Goal: Information Seeking & Learning: Find specific fact

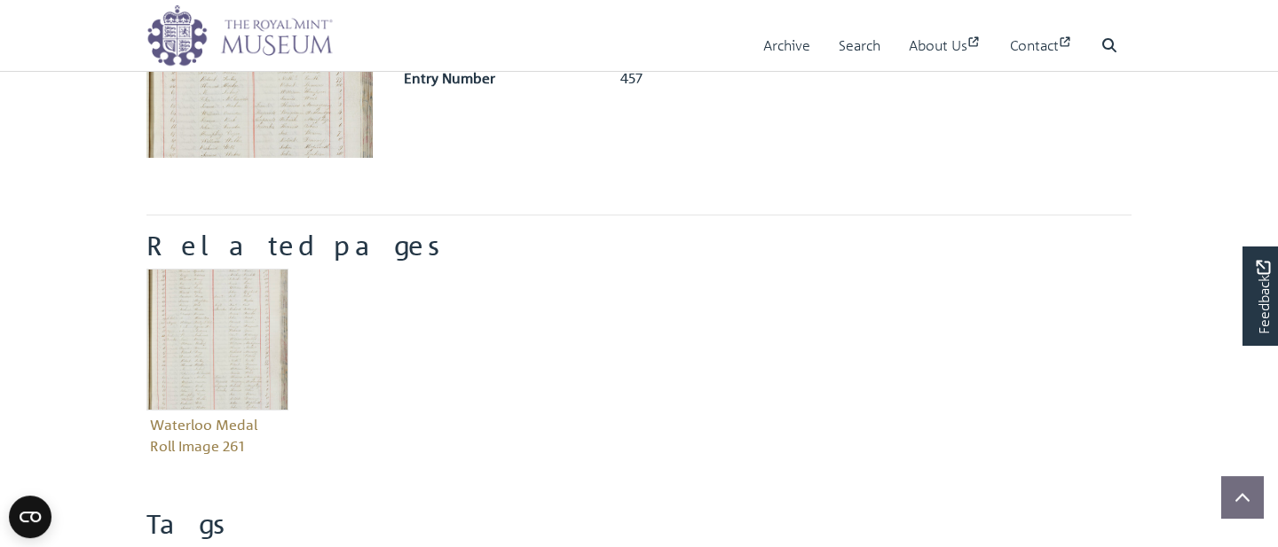
scroll to position [381, 0]
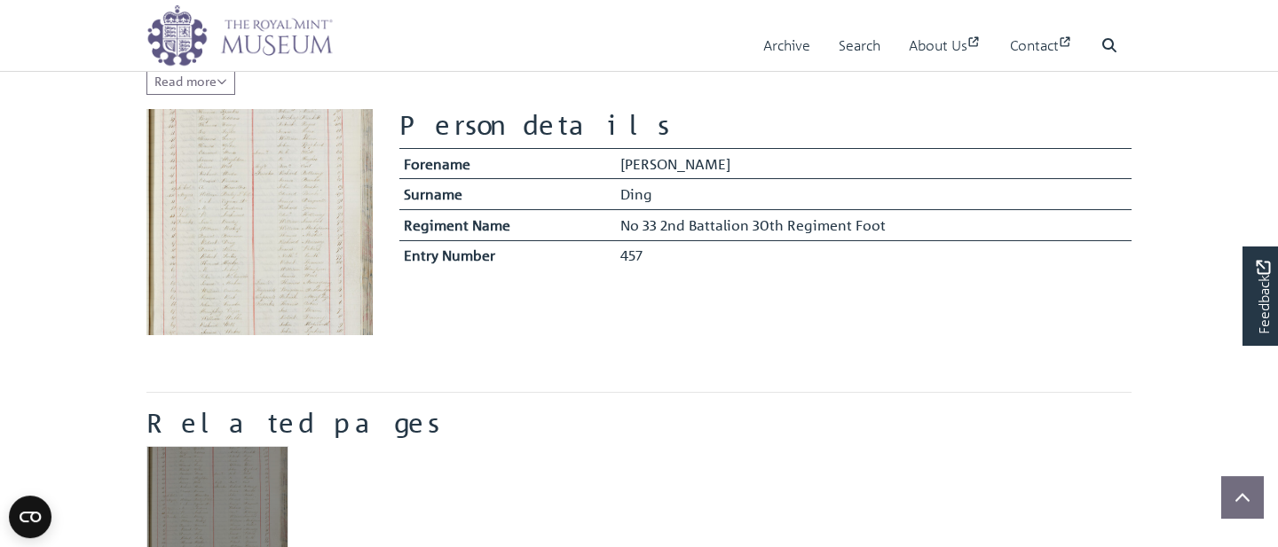
click at [201, 472] on img "Item related to this entity" at bounding box center [217, 517] width 142 height 142
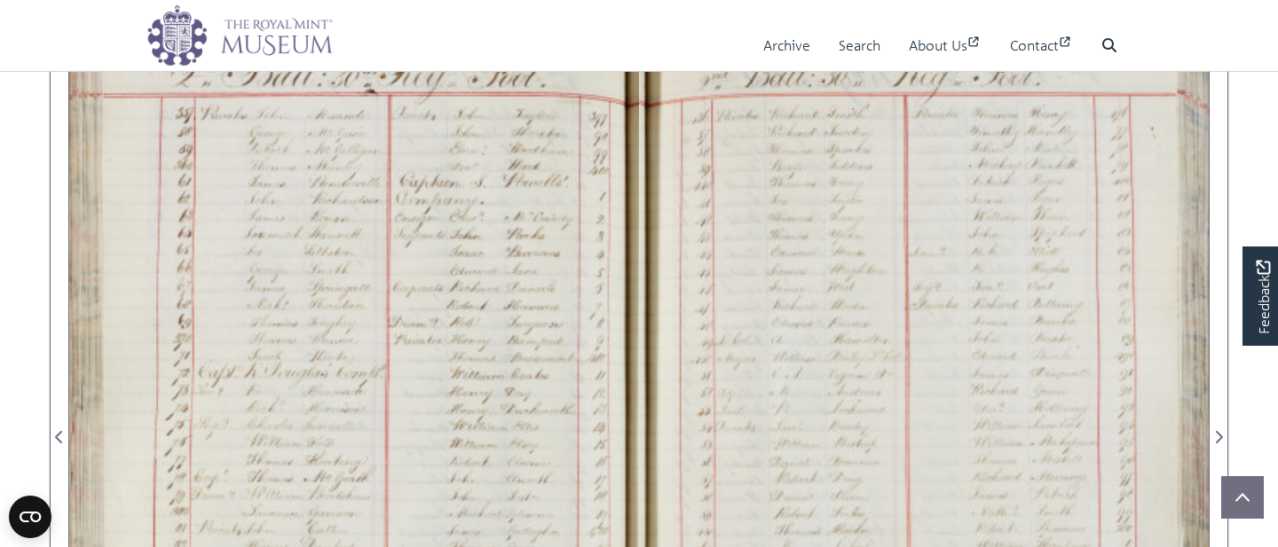
scroll to position [1072, 0]
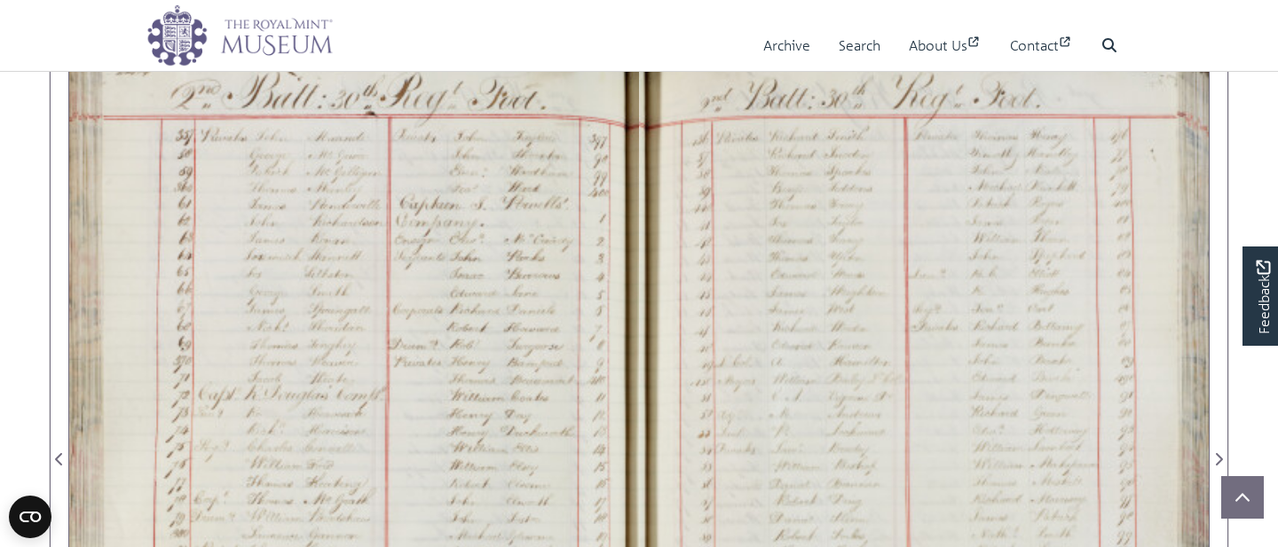
drag, startPoint x: 369, startPoint y: 326, endPoint x: 396, endPoint y: 366, distance: 48.0
click at [396, 366] on div at bounding box center [354, 449] width 570 height 812
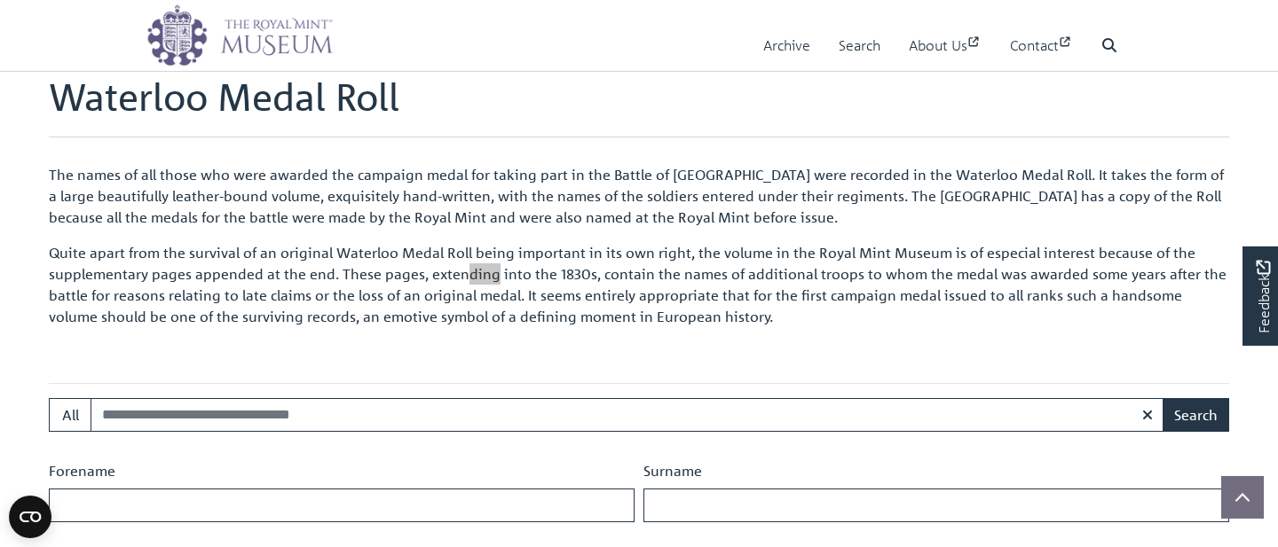
scroll to position [2240, 0]
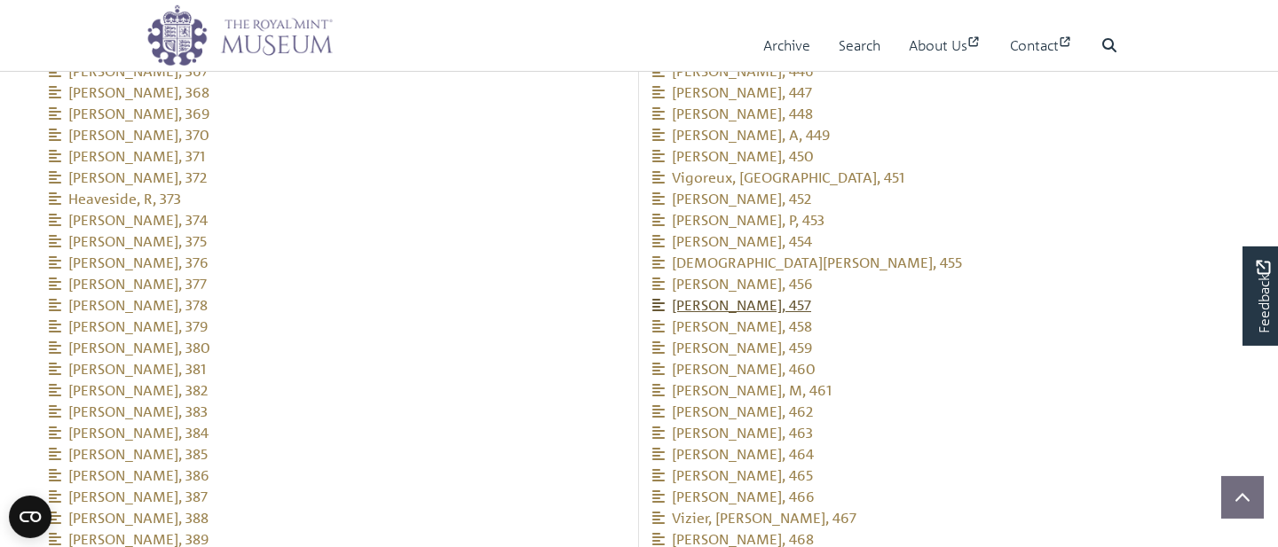
click at [720, 296] on span "[PERSON_NAME], 457" at bounding box center [731, 305] width 159 height 18
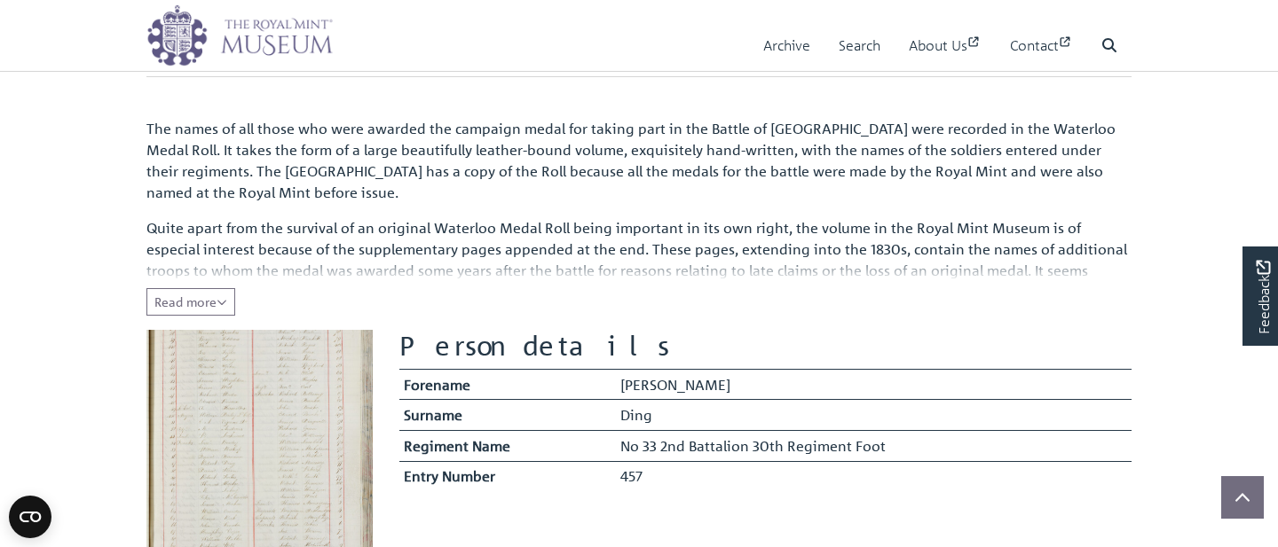
scroll to position [271, 0]
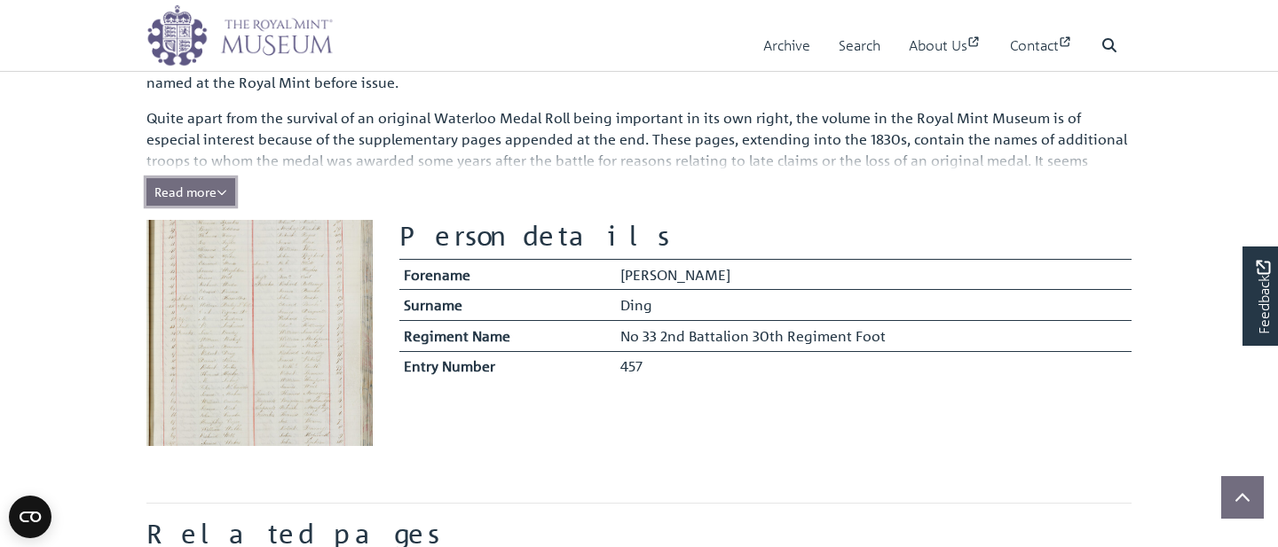
click at [214, 185] on button "Read more Collapse" at bounding box center [190, 192] width 89 height 28
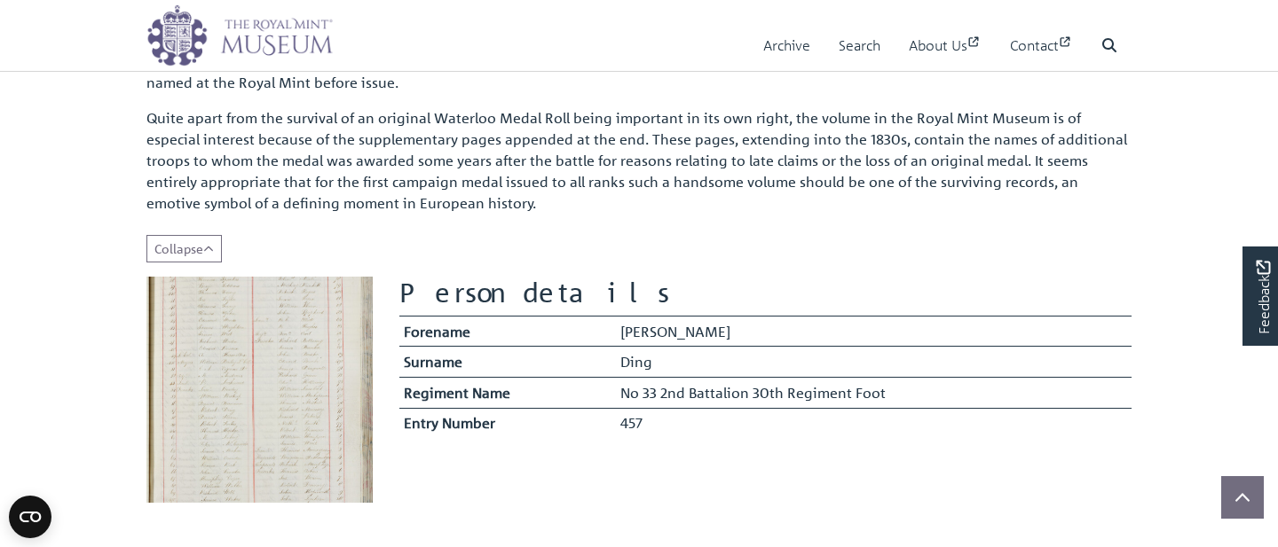
click at [289, 326] on img at bounding box center [259, 390] width 226 height 226
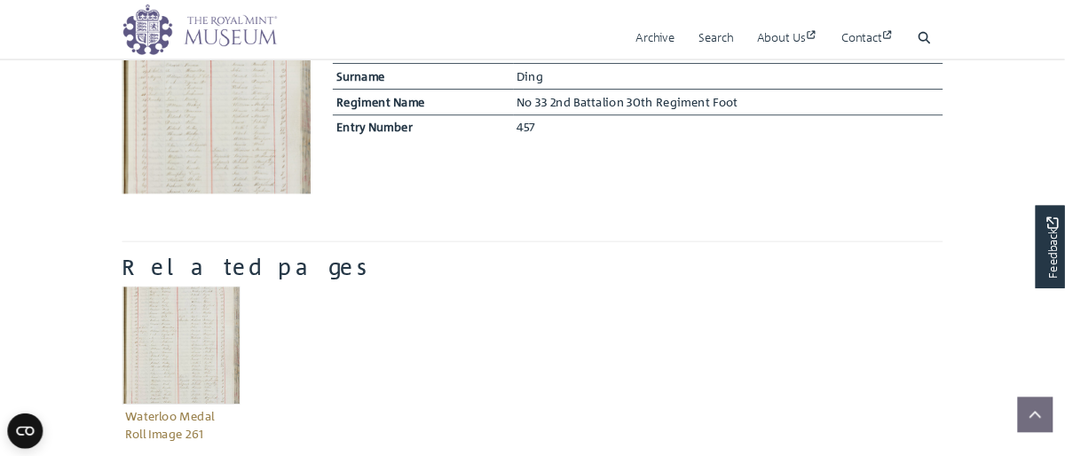
scroll to position [528, 0]
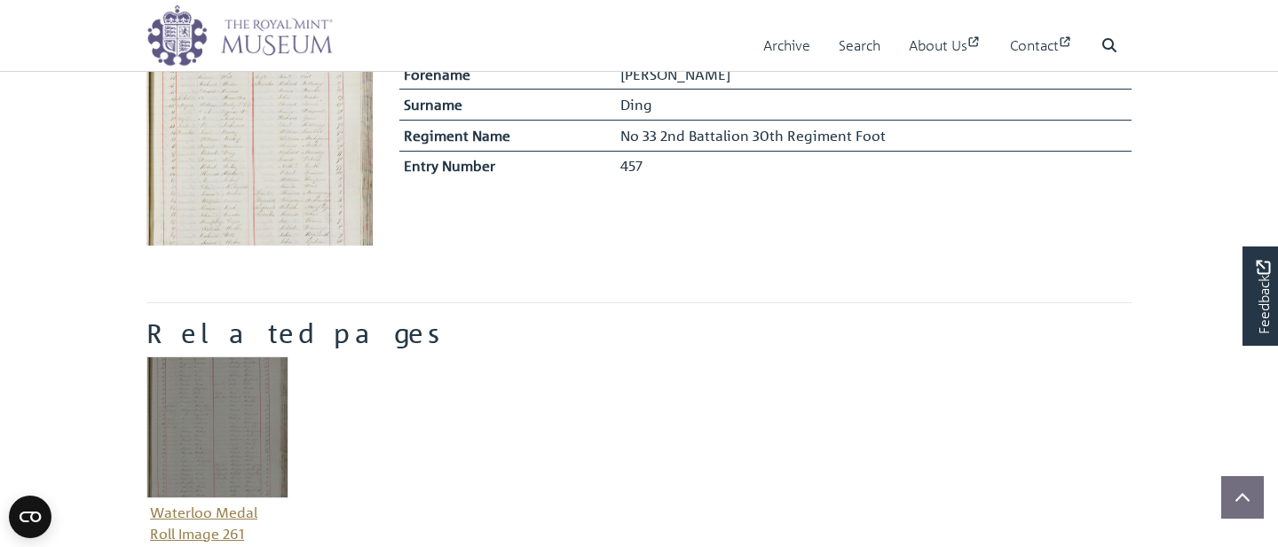
click at [216, 377] on img "Item related to this entity" at bounding box center [217, 428] width 142 height 142
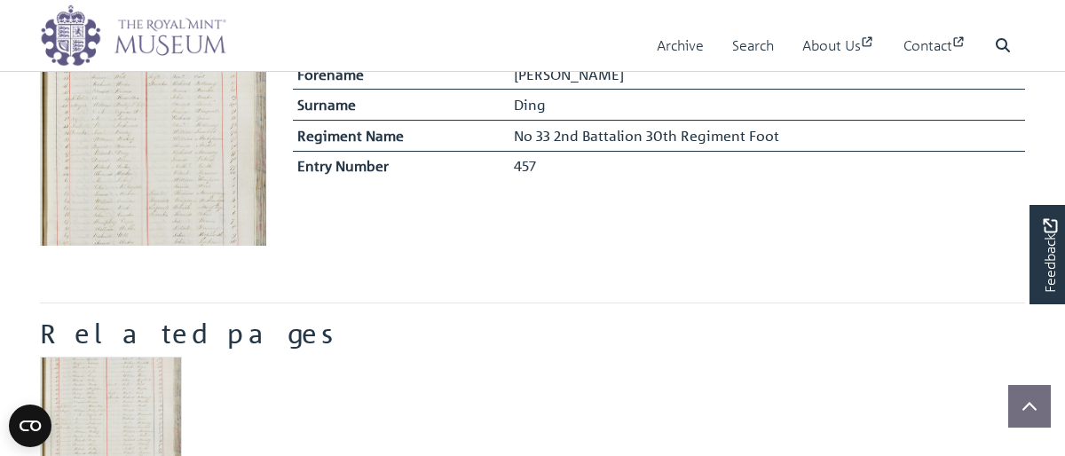
click at [153, 138] on img at bounding box center [153, 133] width 226 height 226
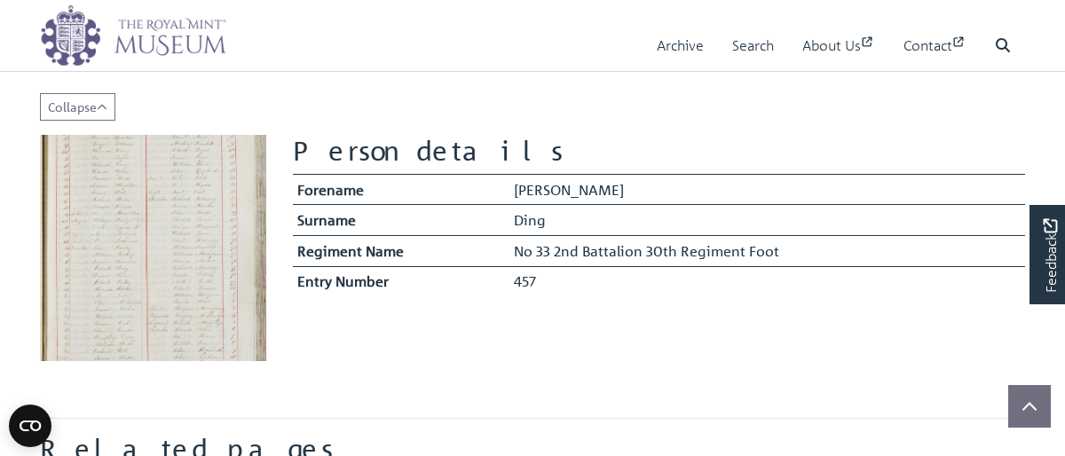
scroll to position [412, 0]
click at [187, 201] on img at bounding box center [153, 249] width 226 height 226
click at [149, 206] on img at bounding box center [153, 249] width 226 height 226
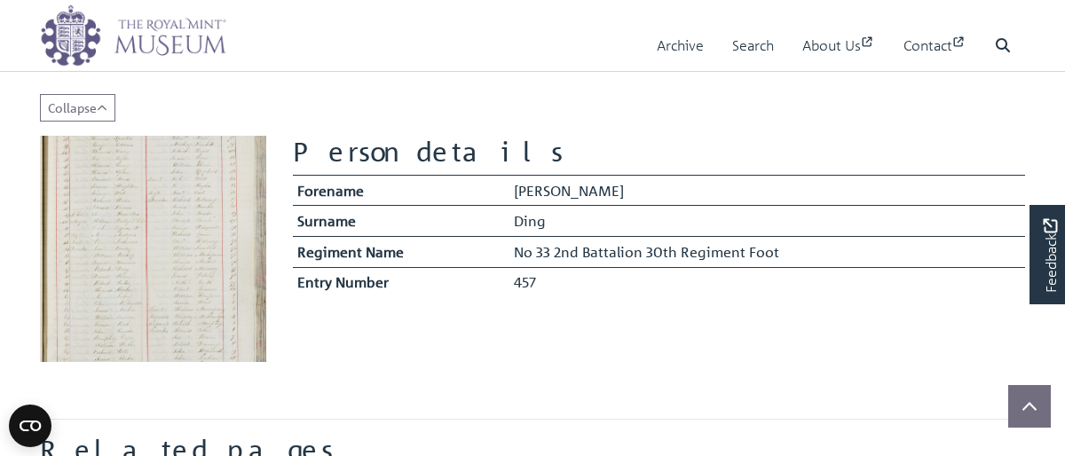
click at [149, 206] on img at bounding box center [153, 249] width 226 height 226
click at [661, 46] on link "Archive" at bounding box center [680, 45] width 47 height 51
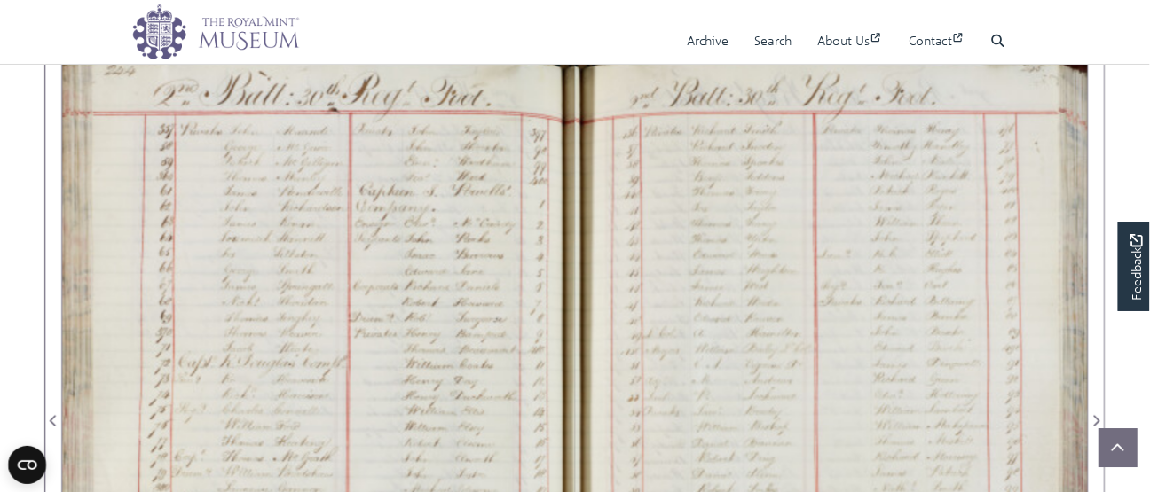
scroll to position [1506, 0]
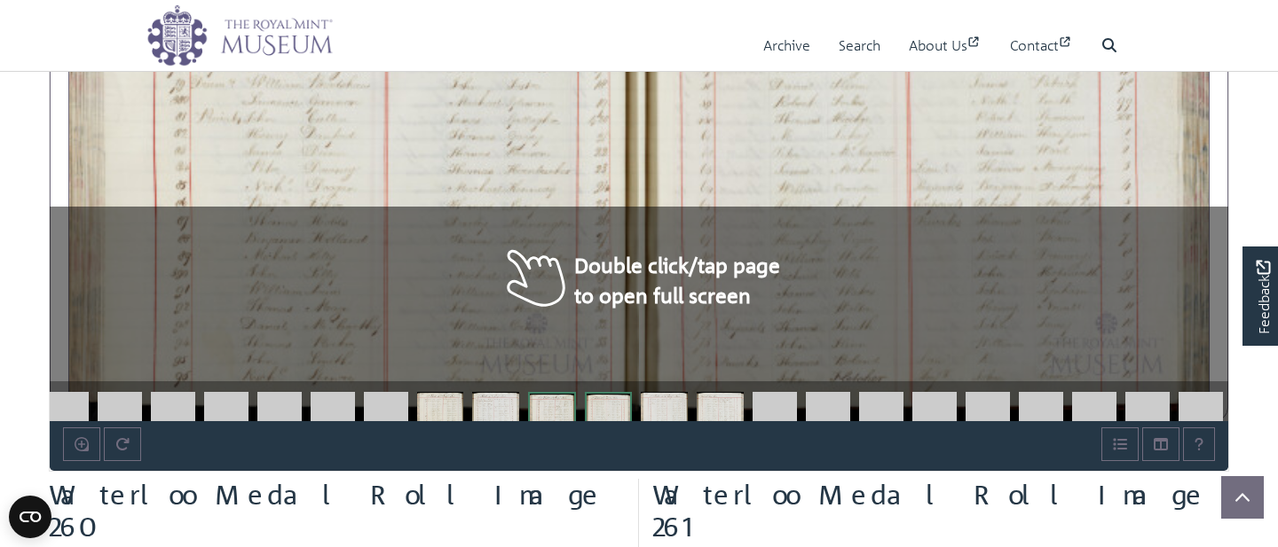
click at [464, 158] on div at bounding box center [354, 16] width 570 height 812
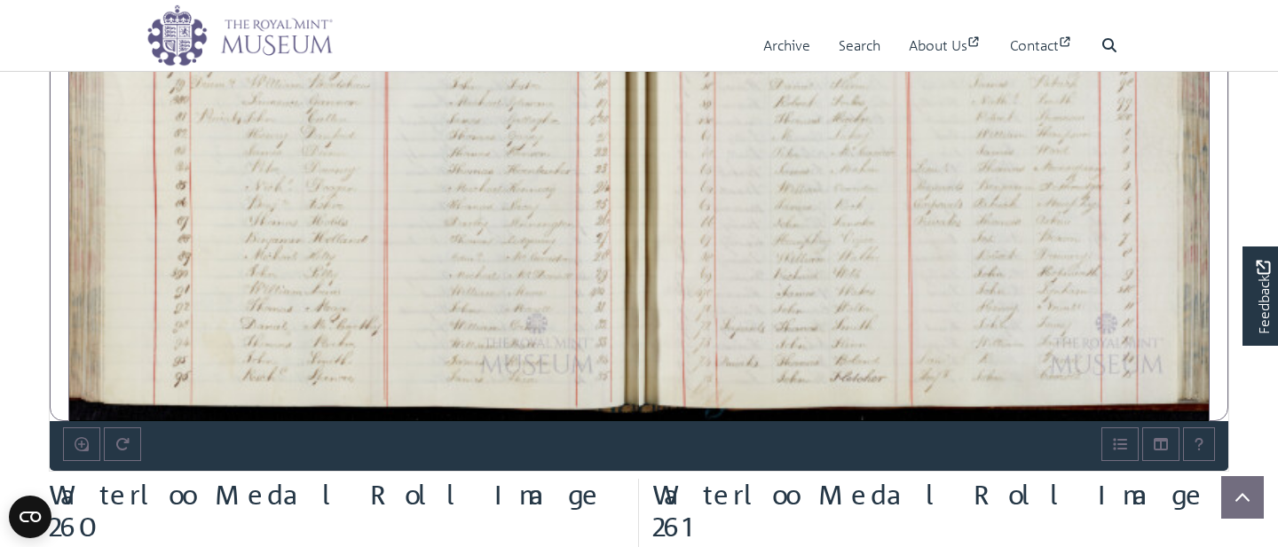
click at [464, 158] on div at bounding box center [354, 16] width 570 height 812
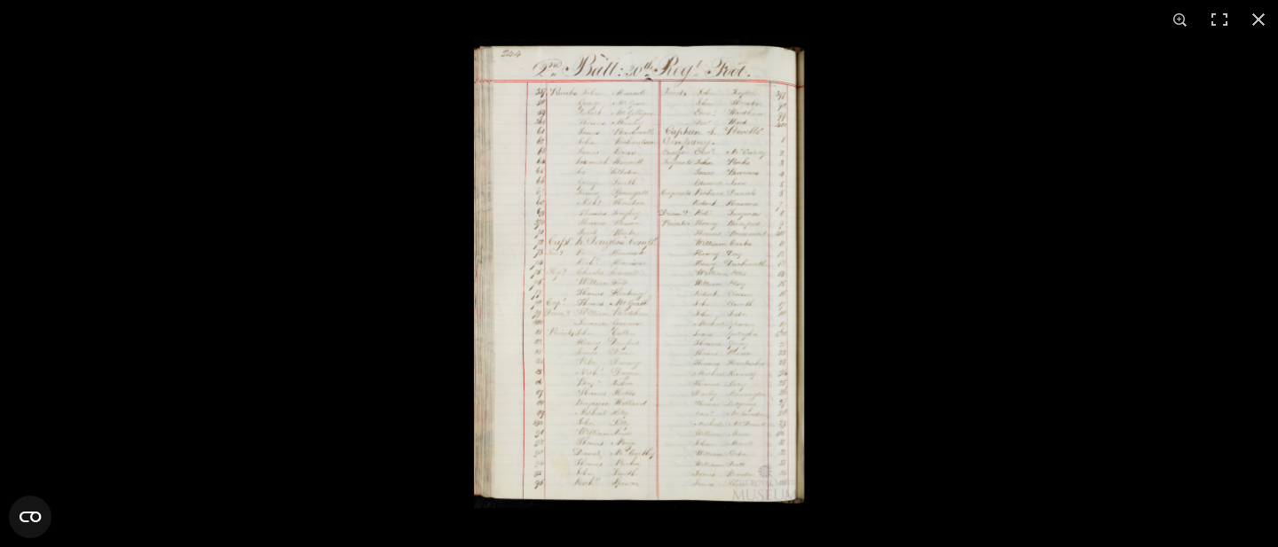
click at [525, 137] on img at bounding box center [639, 273] width 330 height 469
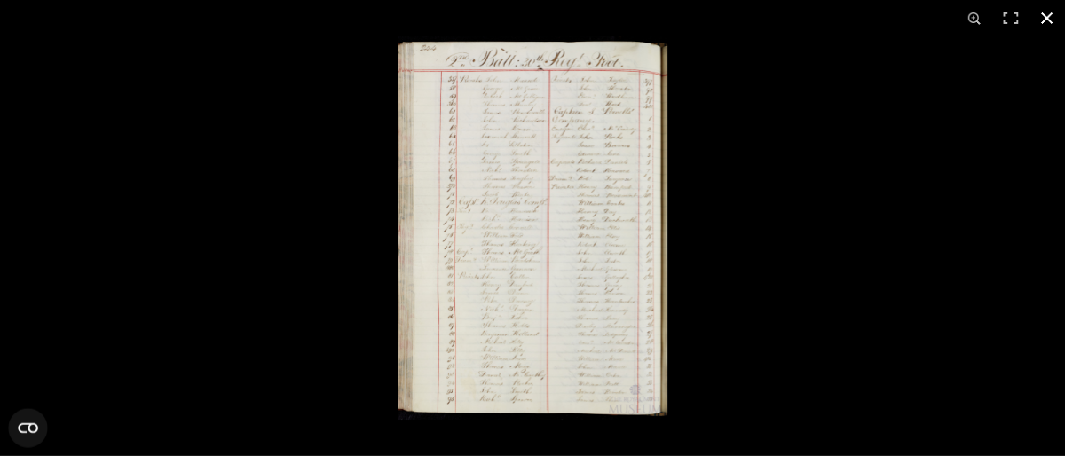
scroll to position [1529, 0]
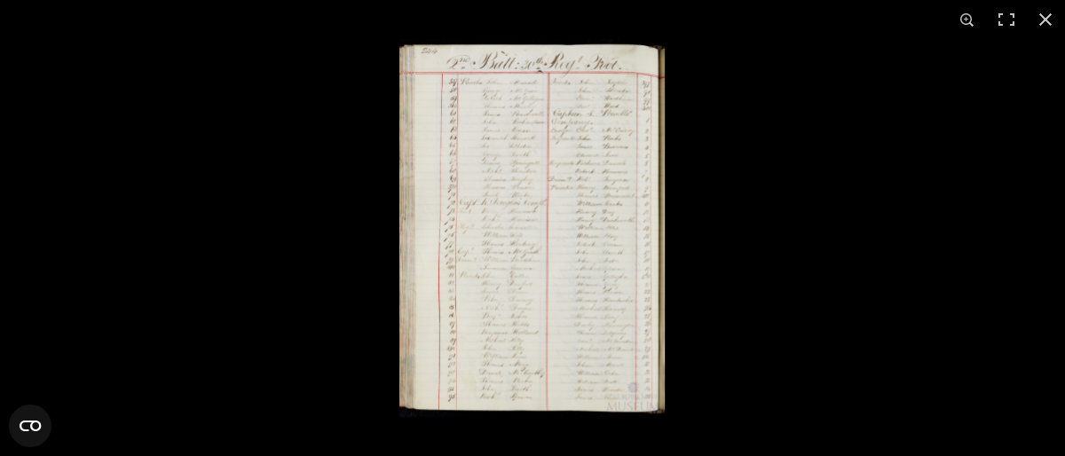
click at [462, 74] on img at bounding box center [531, 228] width 265 height 378
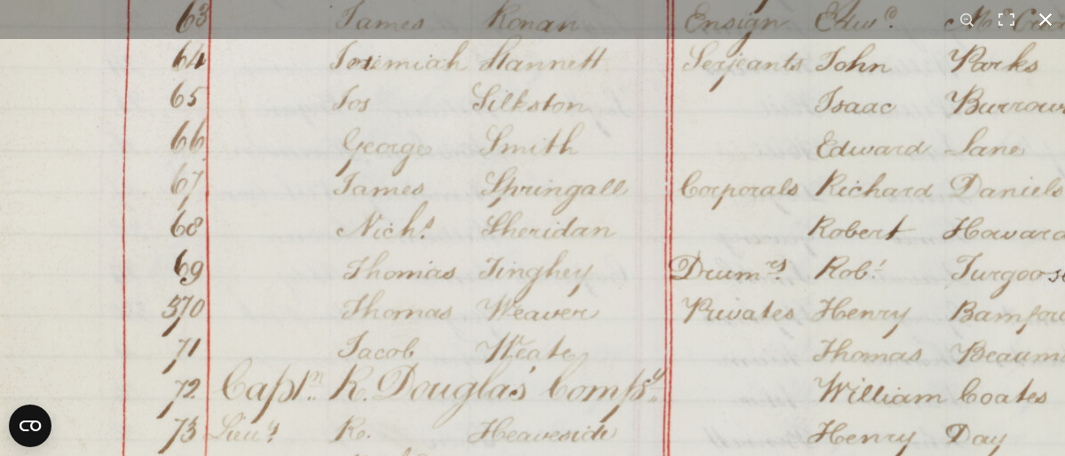
click at [453, 25] on div "1 / 1" at bounding box center [532, 228] width 1065 height 456
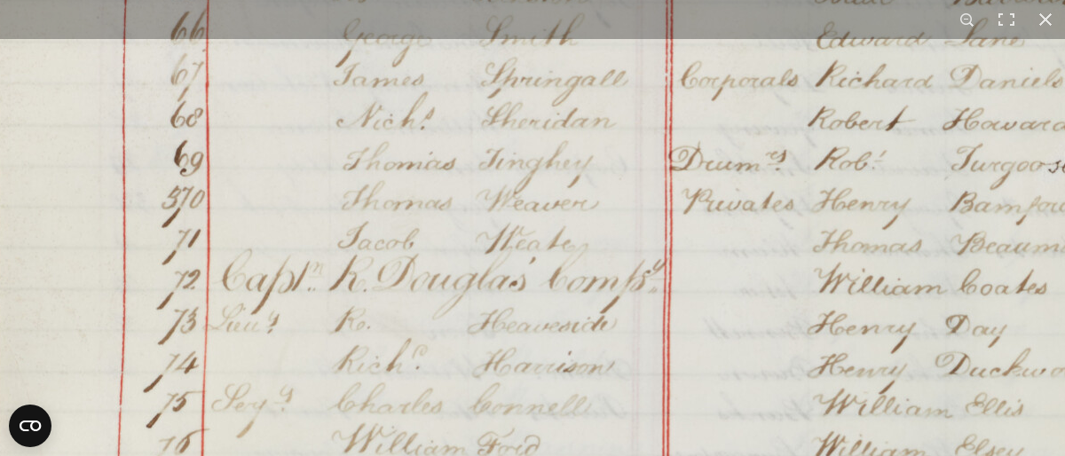
click at [462, 157] on img at bounding box center [589, 408] width 1346 height 1916
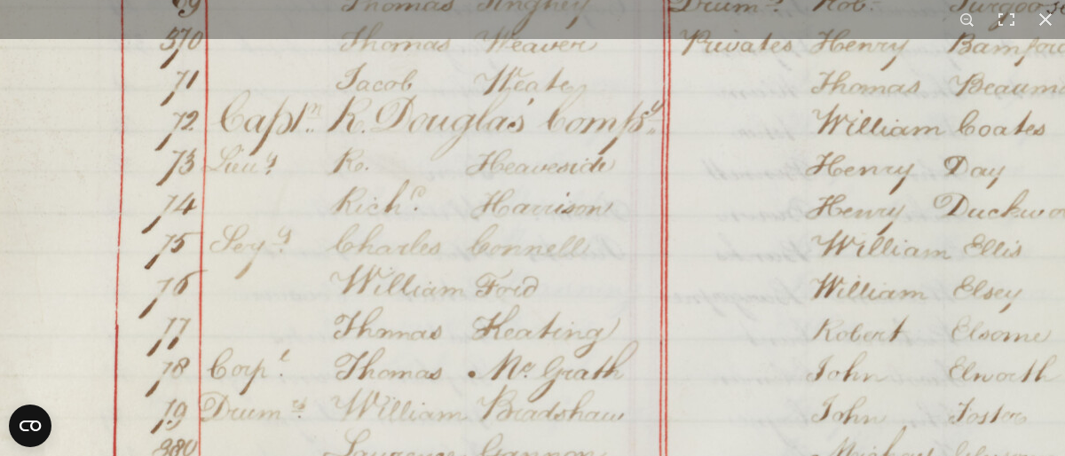
click at [461, 149] on img at bounding box center [587, 249] width 1346 height 1916
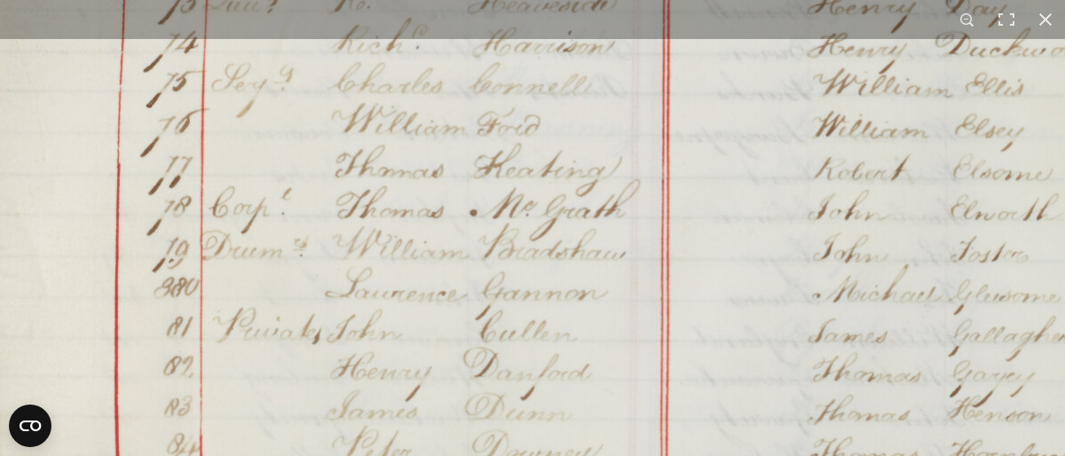
click at [460, 92] on img at bounding box center [589, 88] width 1346 height 1916
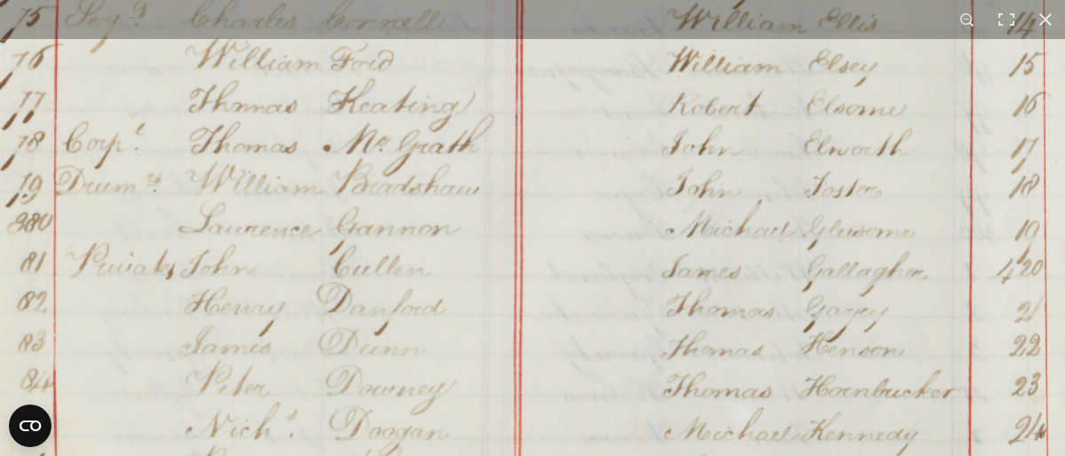
click at [617, 435] on img at bounding box center [442, 23] width 1346 height 1916
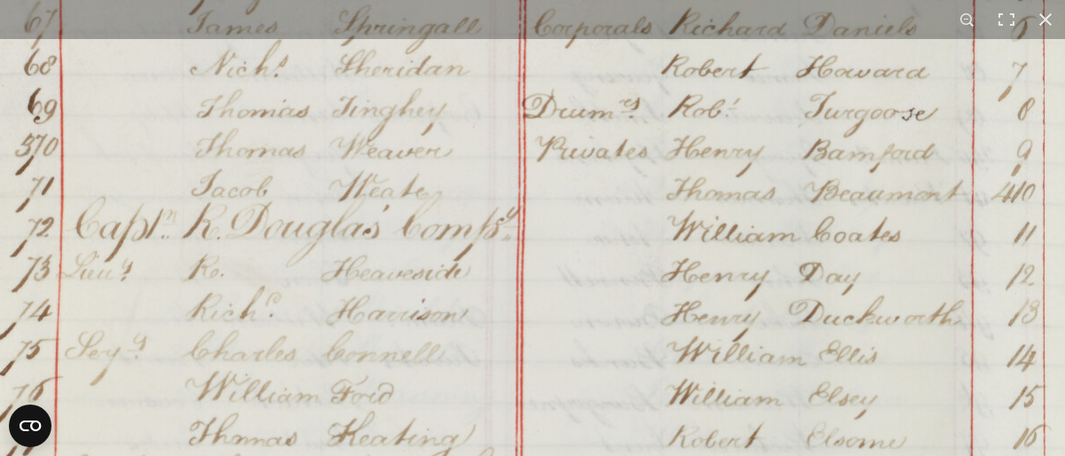
click at [588, 392] on img at bounding box center [442, 356] width 1346 height 1916
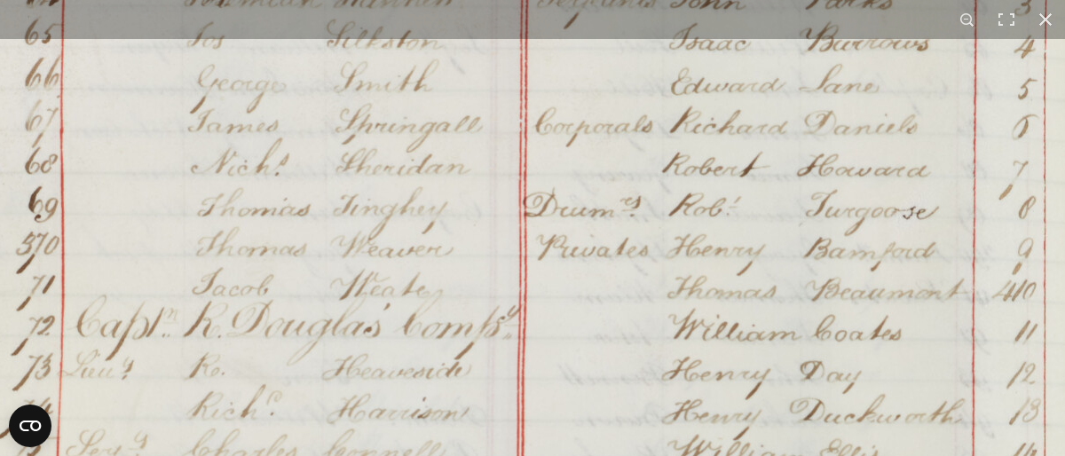
click at [602, 149] on img at bounding box center [443, 454] width 1346 height 1916
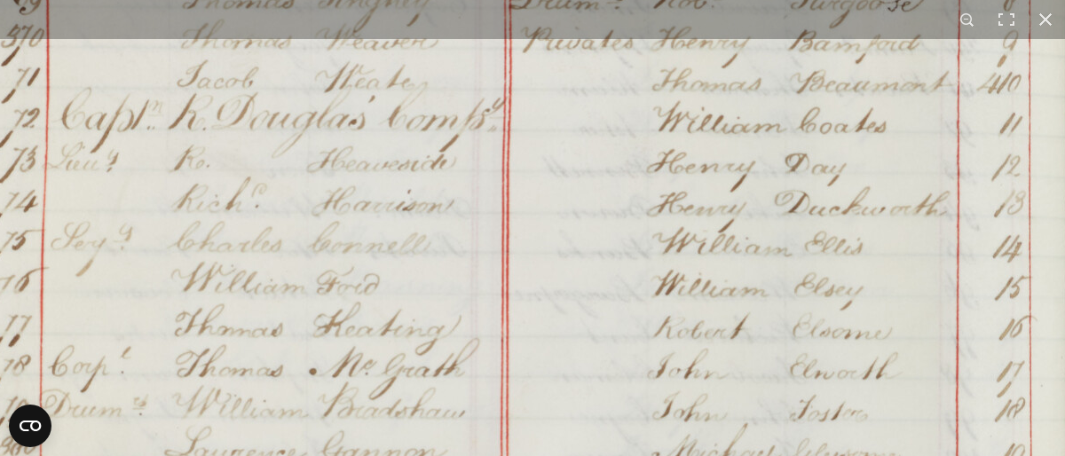
click at [587, 62] on img at bounding box center [428, 246] width 1346 height 1916
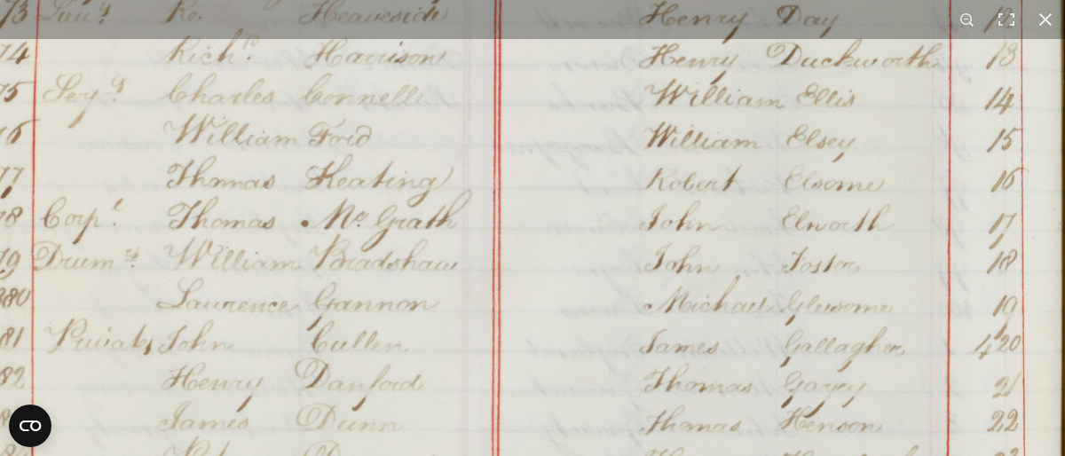
click at [590, 99] on img at bounding box center [420, 98] width 1346 height 1916
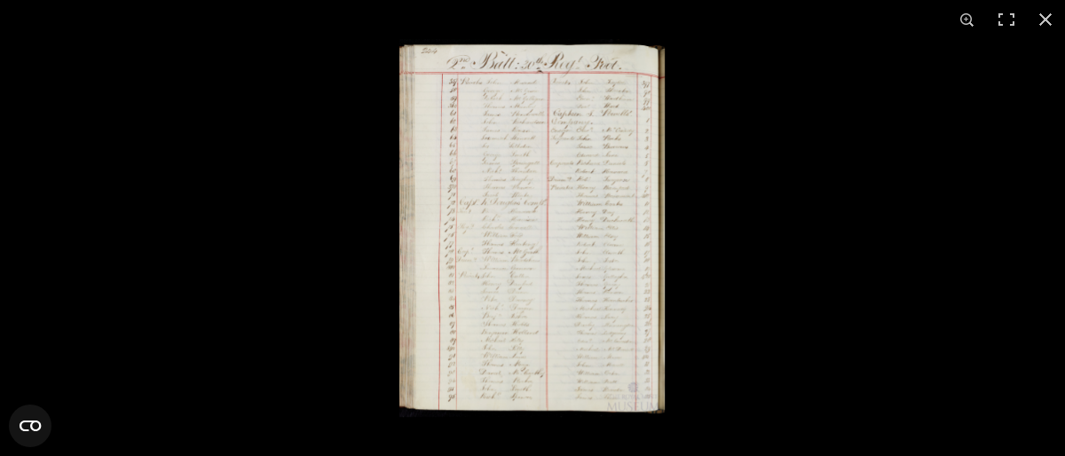
click at [442, 114] on img at bounding box center [531, 228] width 265 height 378
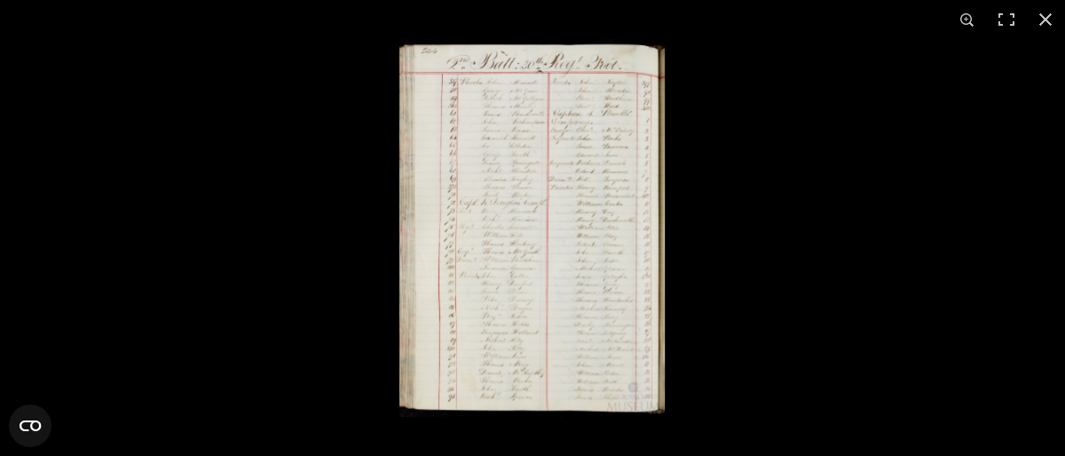
click at [442, 295] on img at bounding box center [531, 228] width 265 height 378
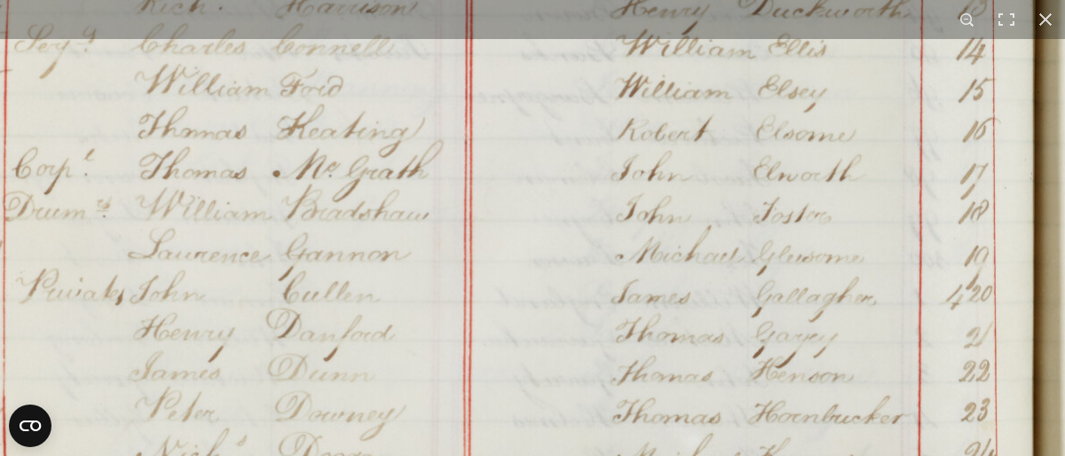
click at [707, 366] on img at bounding box center [392, 49] width 1346 height 1916
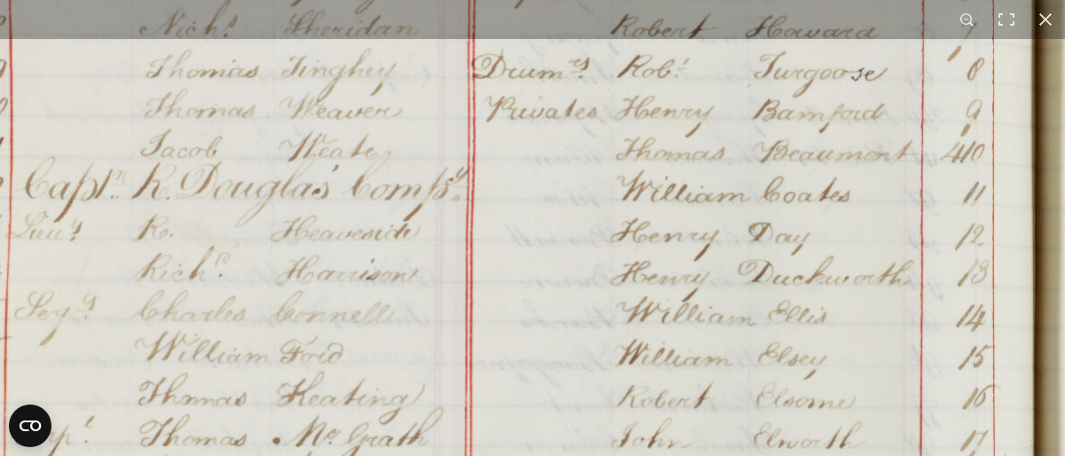
click at [709, 374] on img at bounding box center [392, 316] width 1346 height 1916
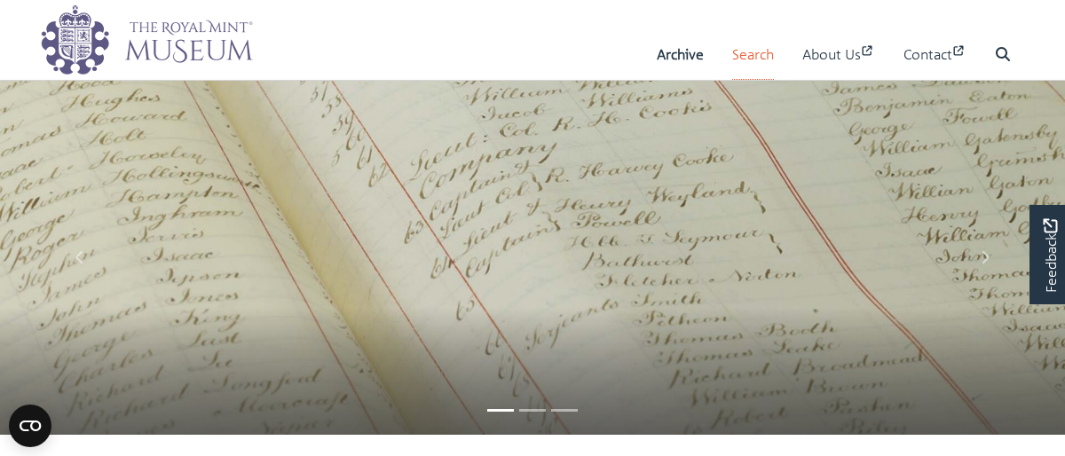
click at [744, 51] on link "Search" at bounding box center [753, 54] width 42 height 51
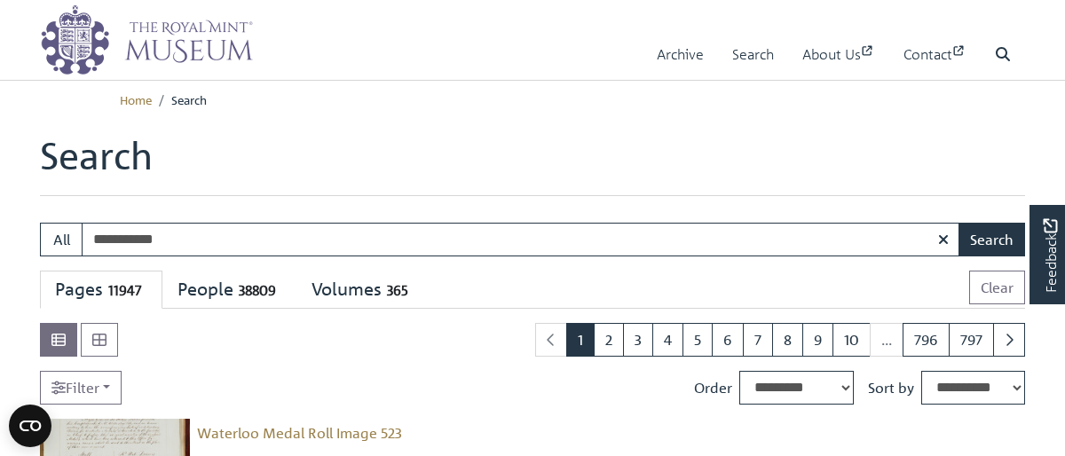
type input "**********"
click at [958, 223] on button "Search" at bounding box center [991, 240] width 67 height 34
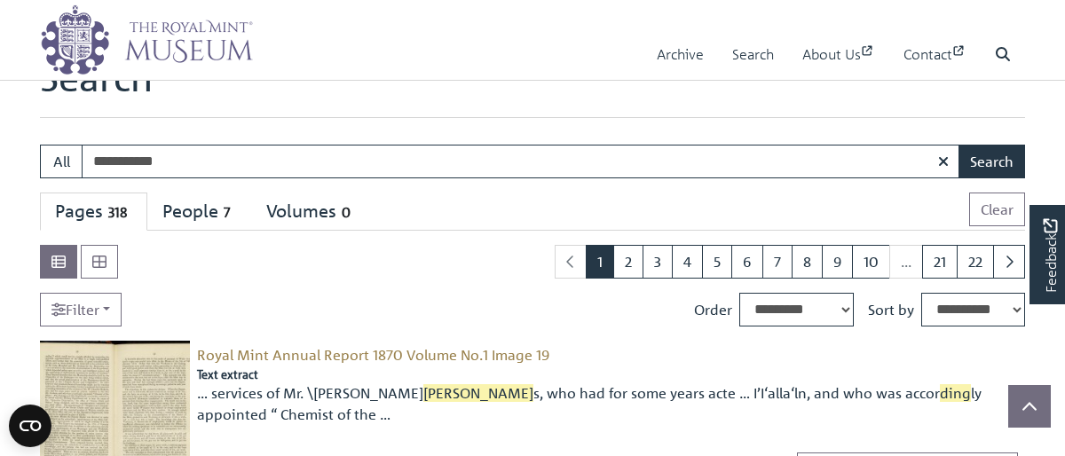
scroll to position [76, 0]
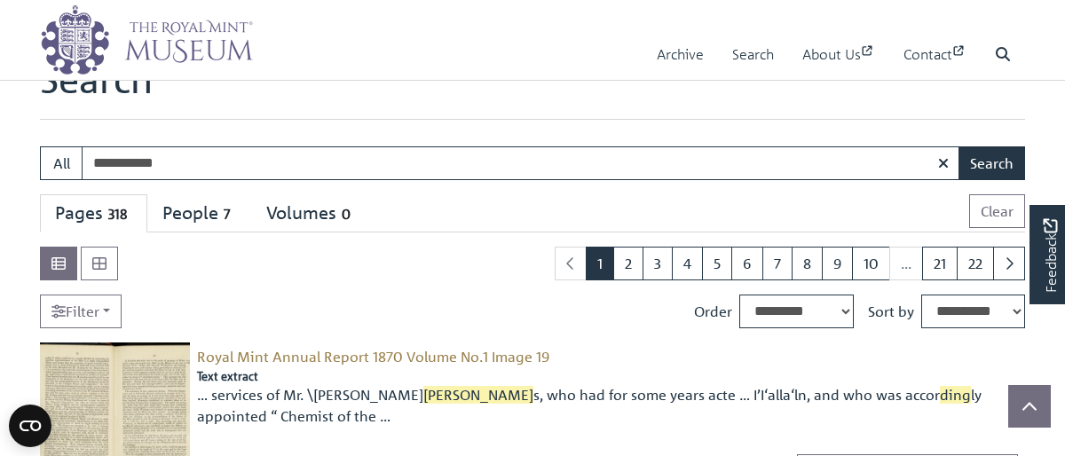
click at [124, 160] on input "**********" at bounding box center [521, 163] width 878 height 34
type input "****"
click at [958, 146] on button "Search" at bounding box center [991, 163] width 67 height 34
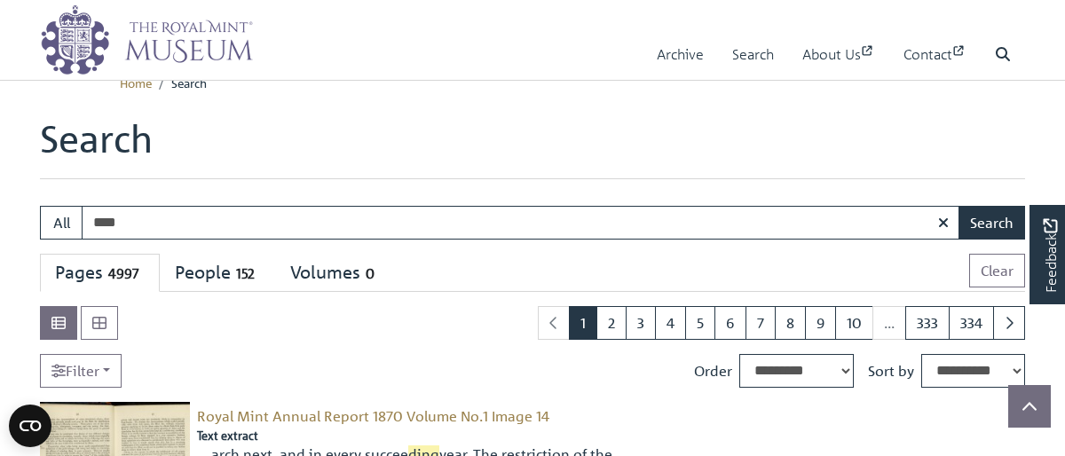
scroll to position [17, 0]
click at [205, 264] on div "People 152" at bounding box center [217, 273] width 85 height 22
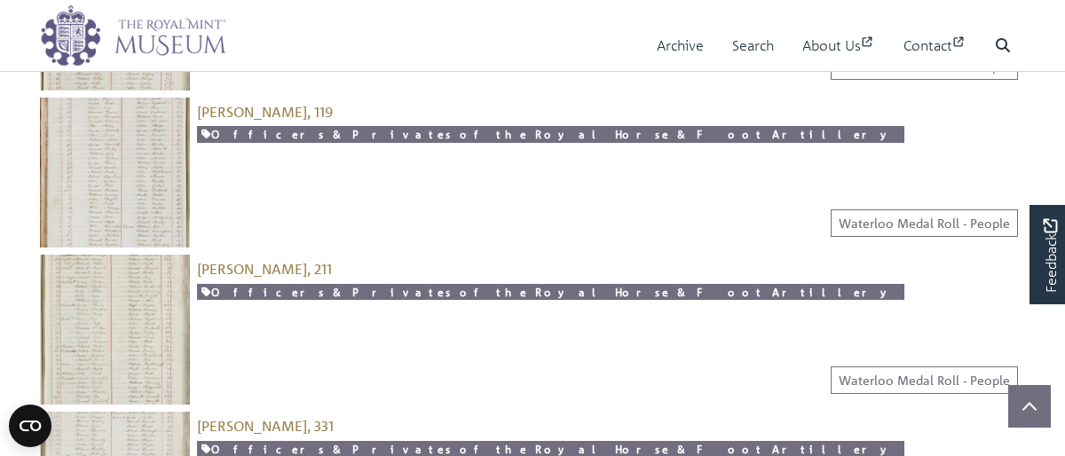
scroll to position [0, 0]
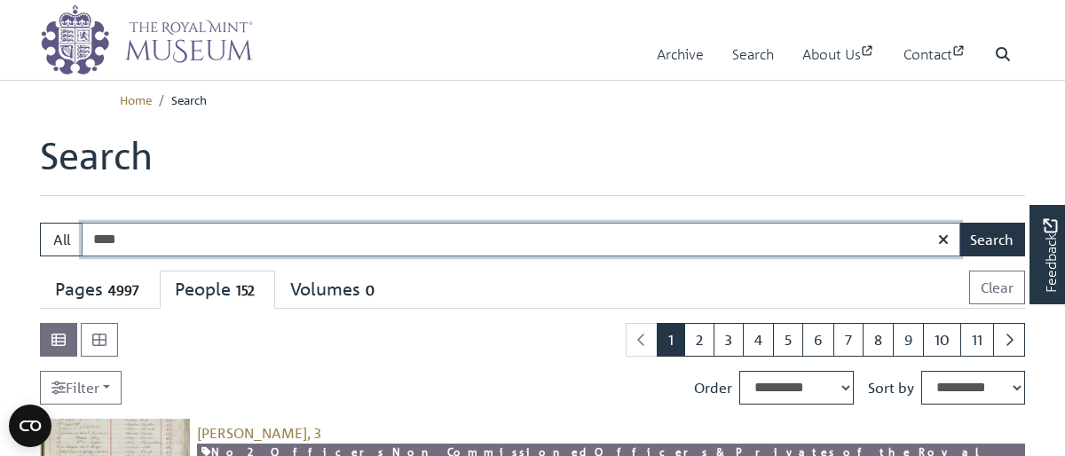
click at [125, 238] on input "****" at bounding box center [521, 240] width 878 height 34
click at [125, 239] on input "****" at bounding box center [521, 240] width 878 height 34
type input "**********"
click at [958, 223] on button "Search" at bounding box center [991, 240] width 67 height 34
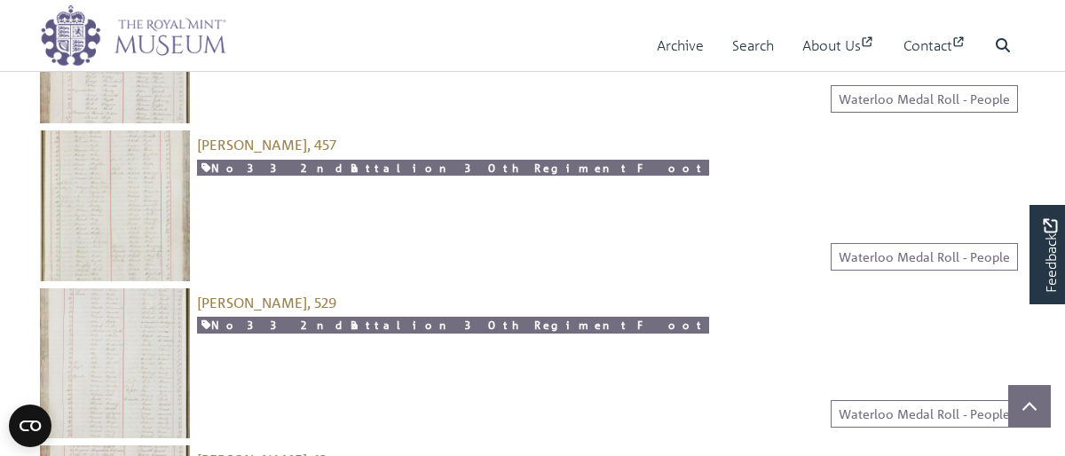
scroll to position [760, 0]
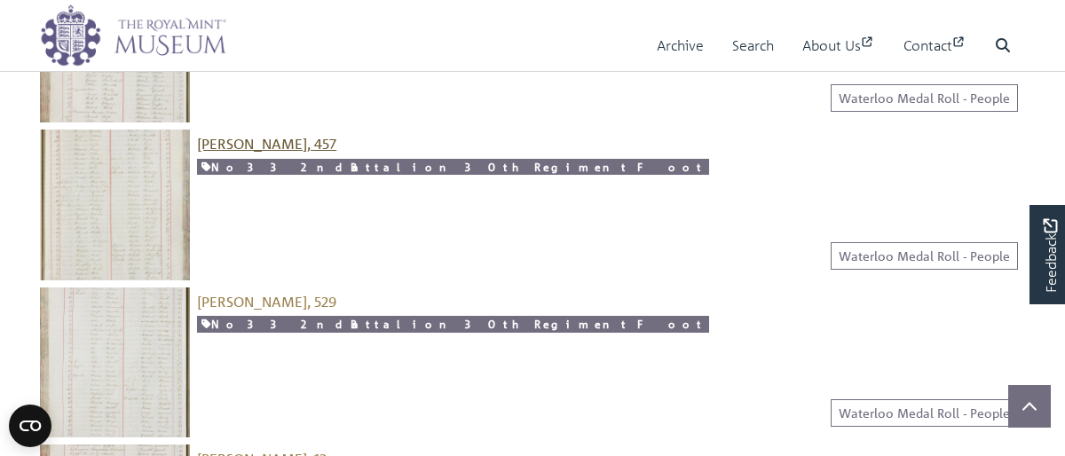
click at [276, 140] on span "[PERSON_NAME], 457" at bounding box center [266, 144] width 139 height 18
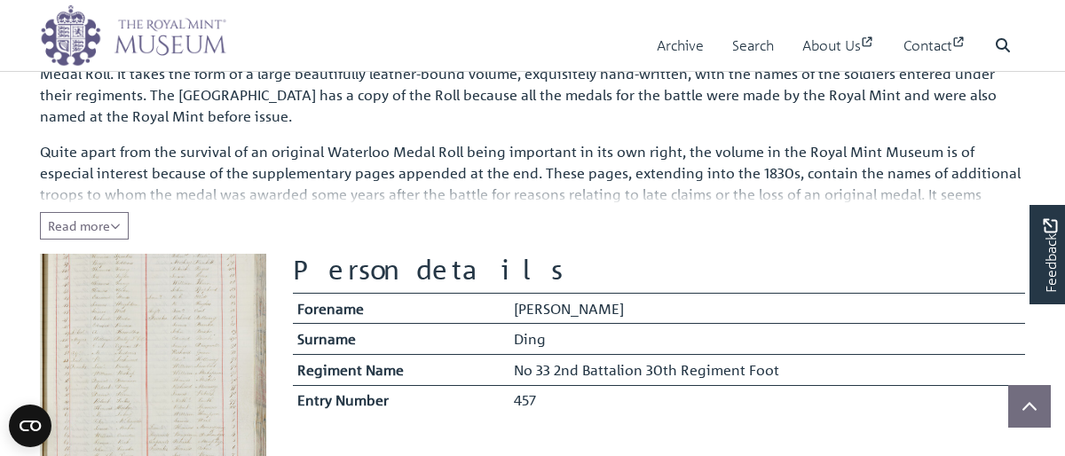
scroll to position [396, 0]
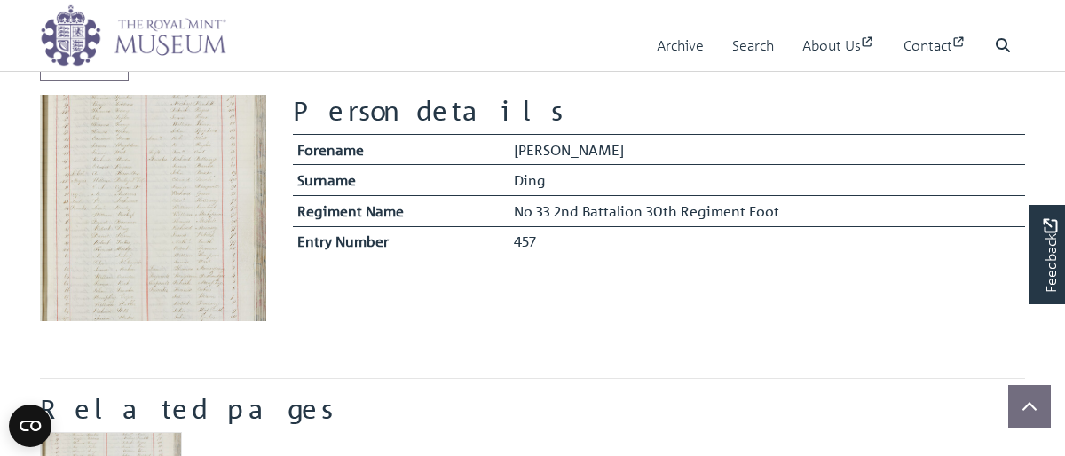
click at [133, 224] on img at bounding box center [153, 208] width 226 height 226
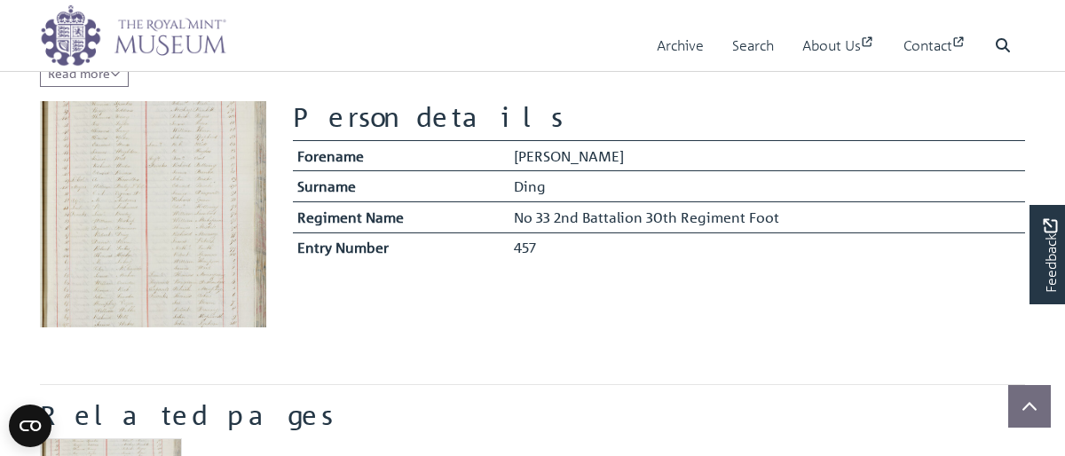
scroll to position [379, 0]
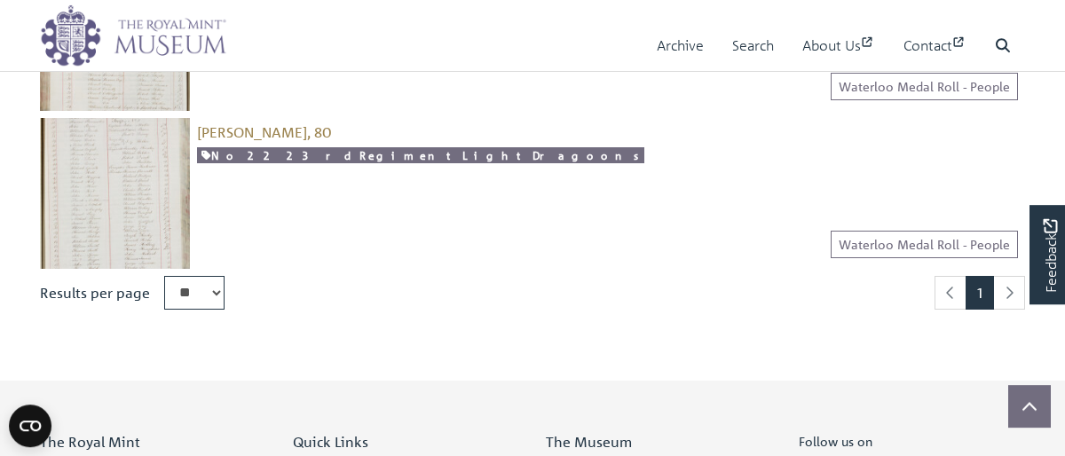
scroll to position [231, 0]
